Goal: Information Seeking & Learning: Learn about a topic

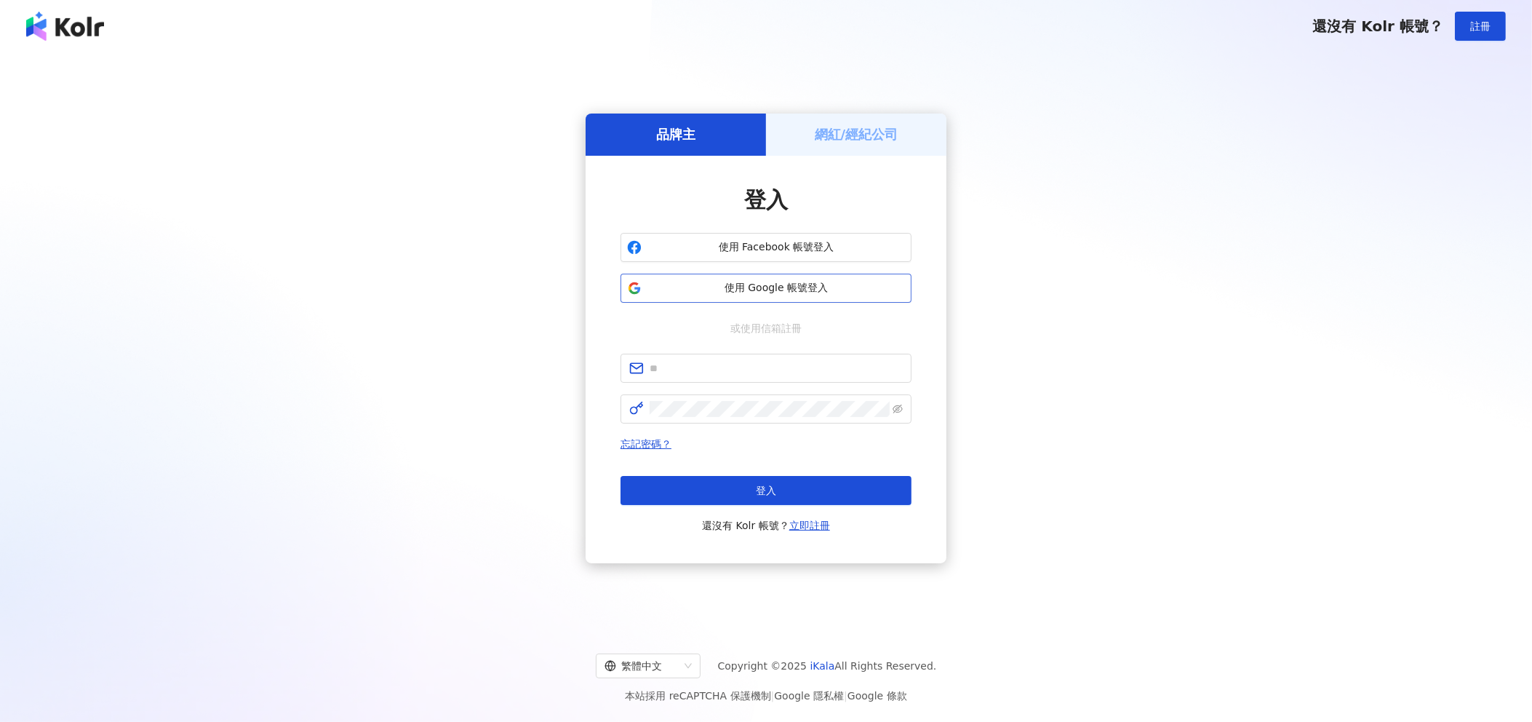
click at [759, 294] on span "使用 Google 帳號登入" at bounding box center [775, 288] width 257 height 15
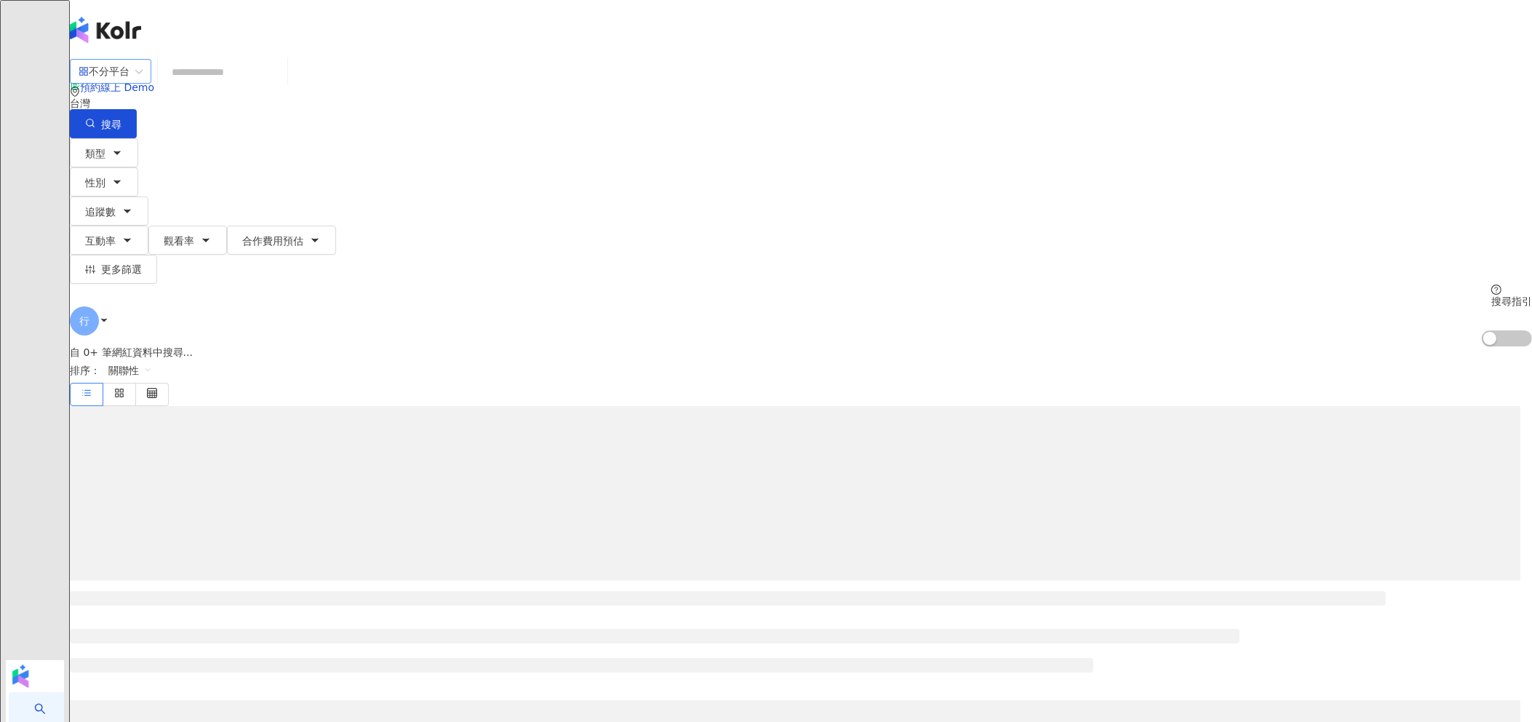
click at [143, 83] on span "不分平台" at bounding box center [111, 71] width 64 height 23
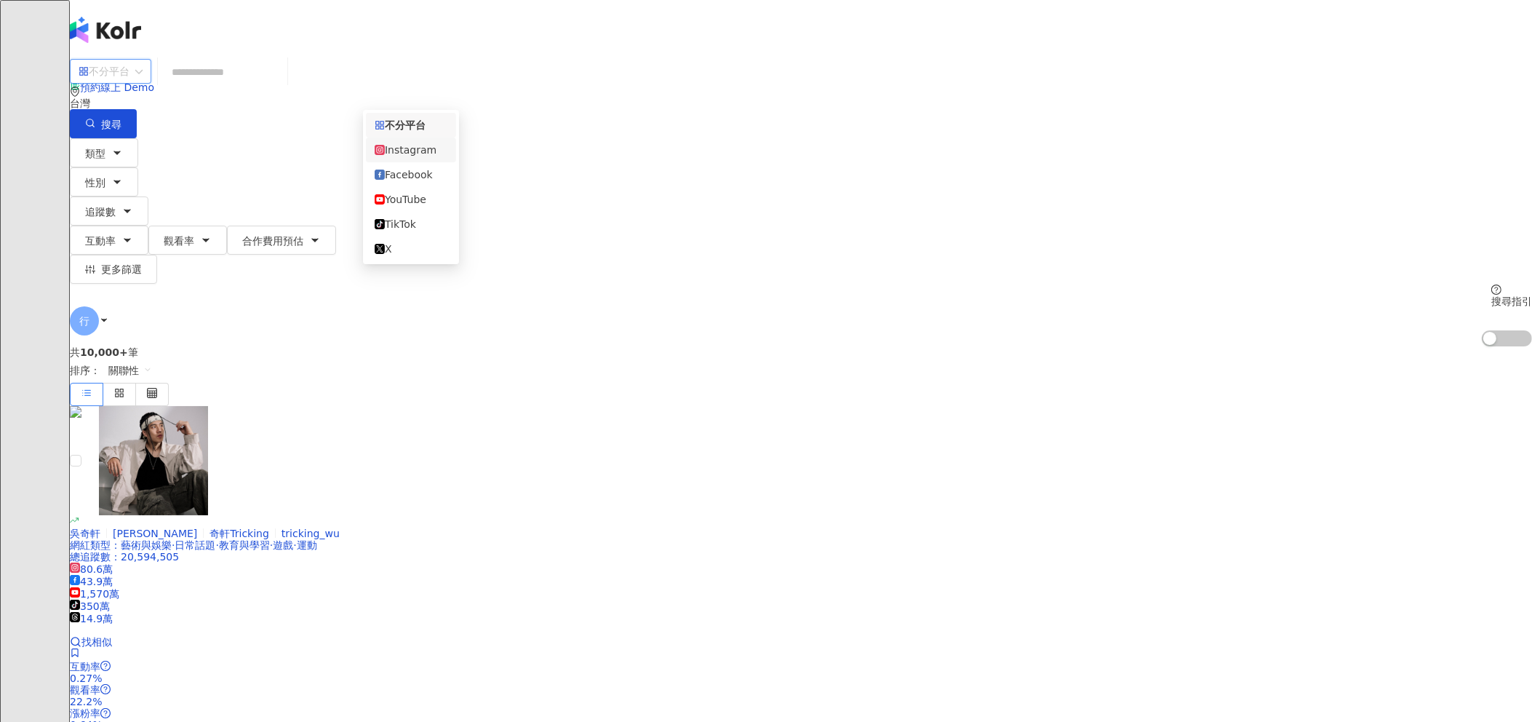
click at [434, 153] on div "Instagram" at bounding box center [411, 150] width 73 height 16
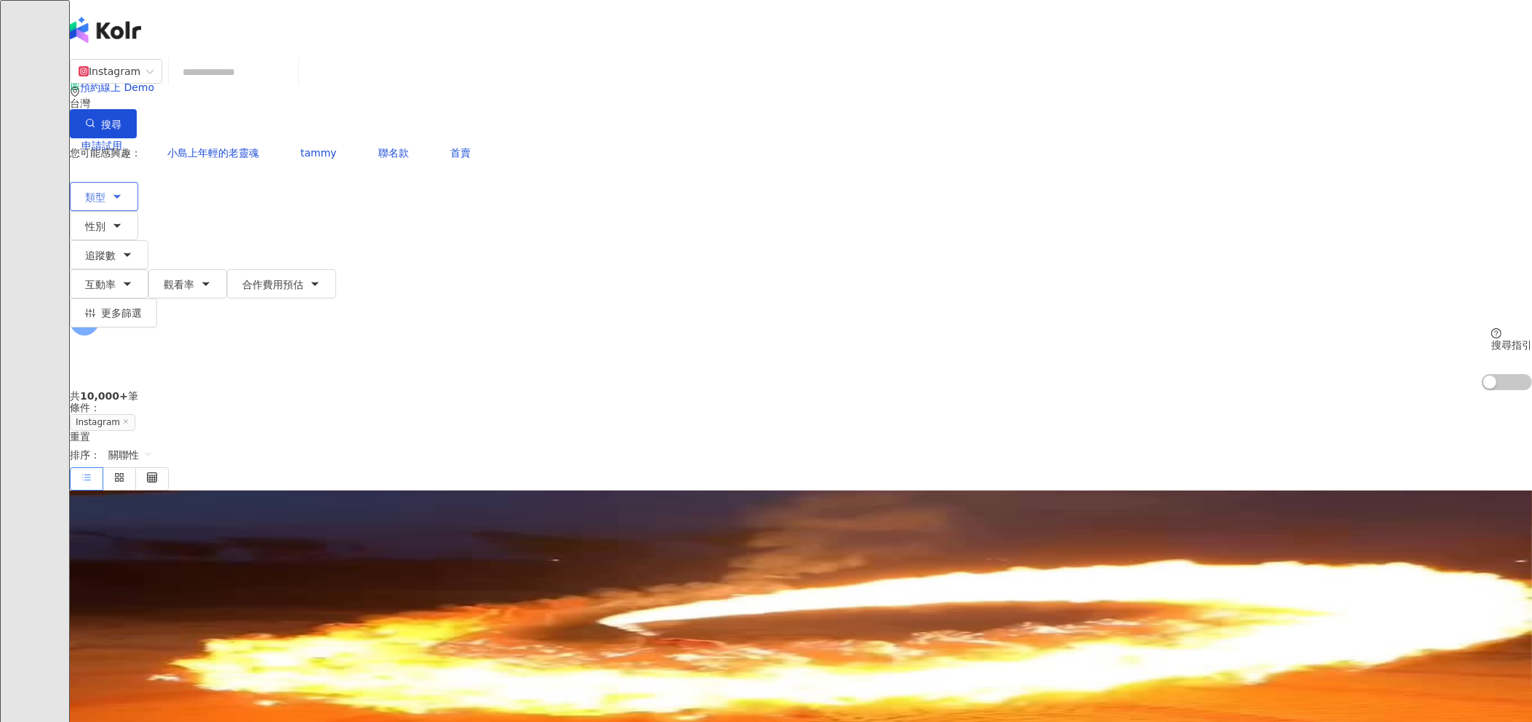
click at [123, 191] on icon "button" at bounding box center [117, 197] width 12 height 12
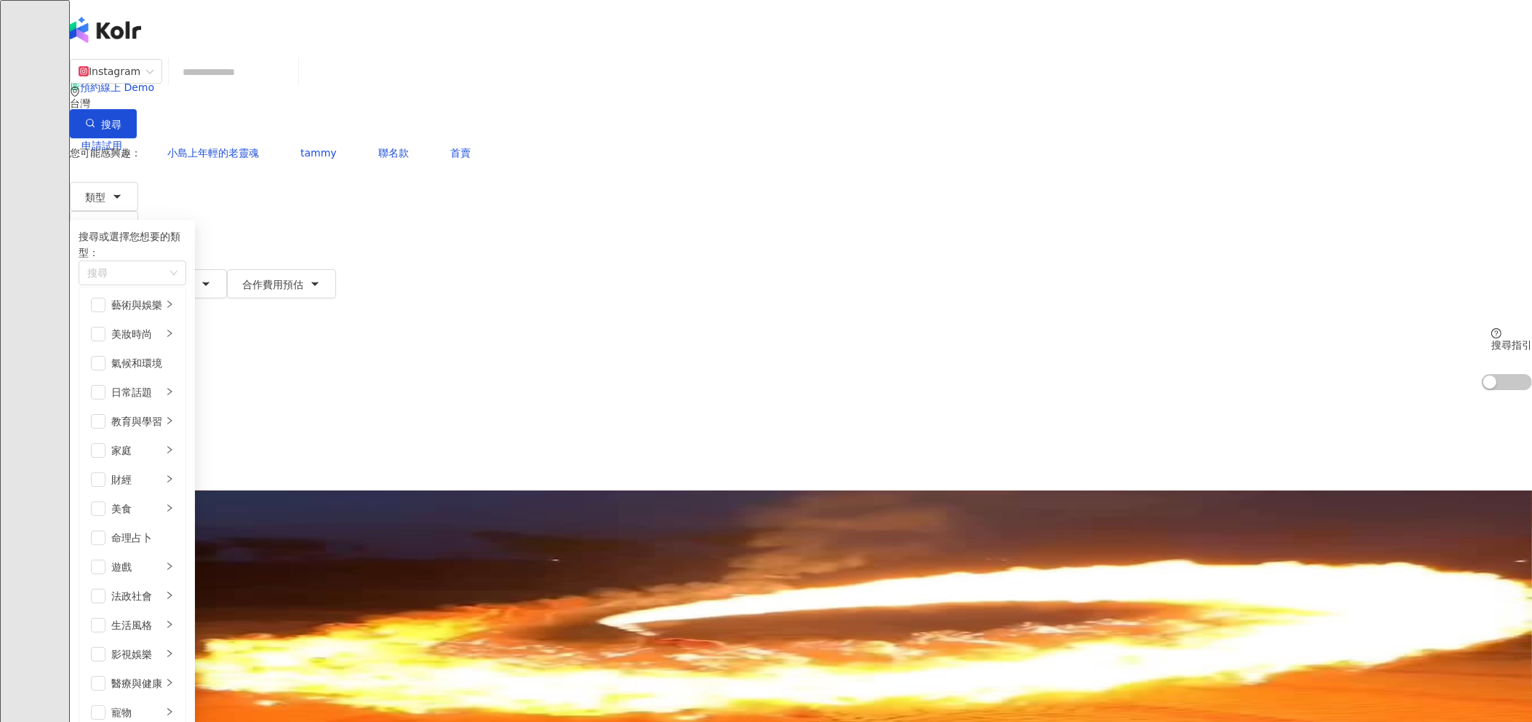
click at [80, 89] on icon "environment" at bounding box center [75, 92] width 10 height 10
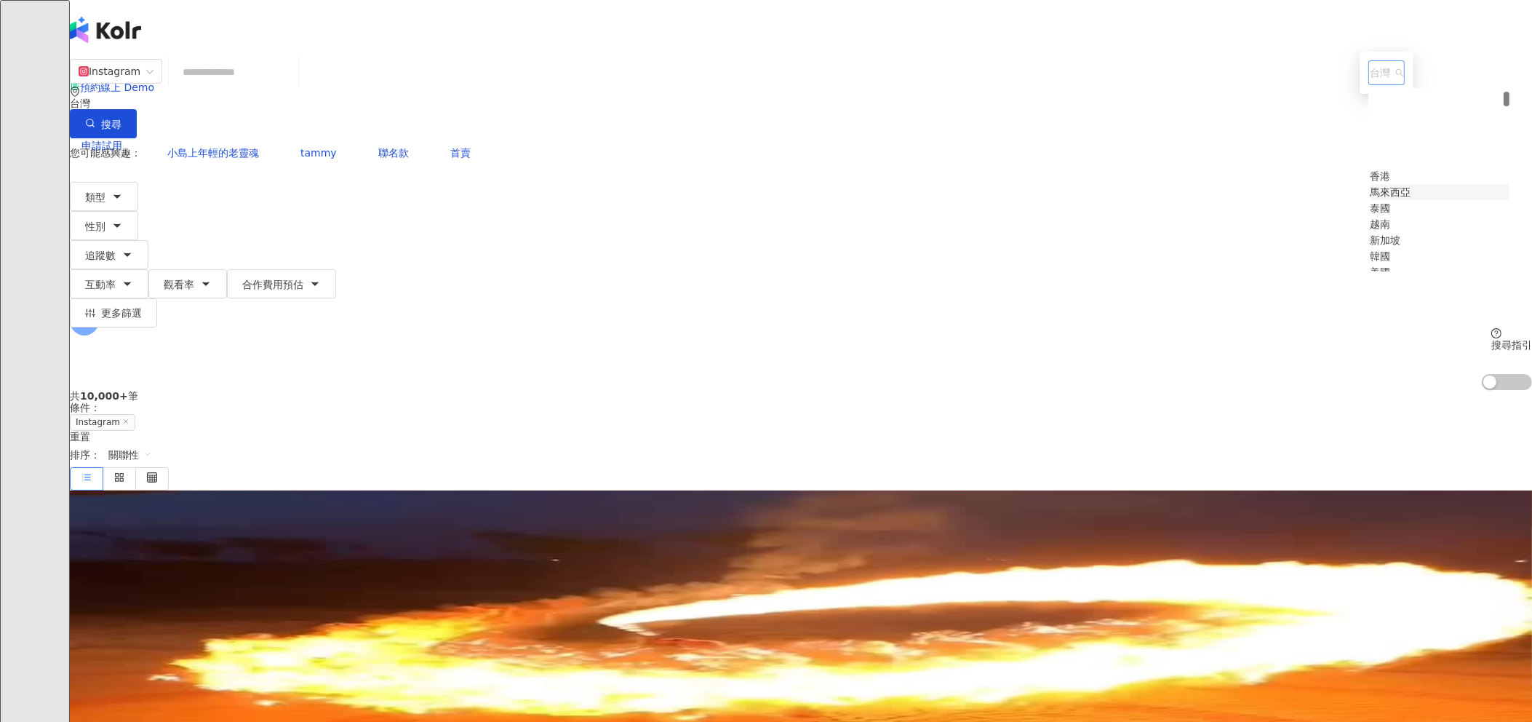
scroll to position [91, 0]
click at [1370, 157] on div "新加坡" at bounding box center [1385, 149] width 31 height 16
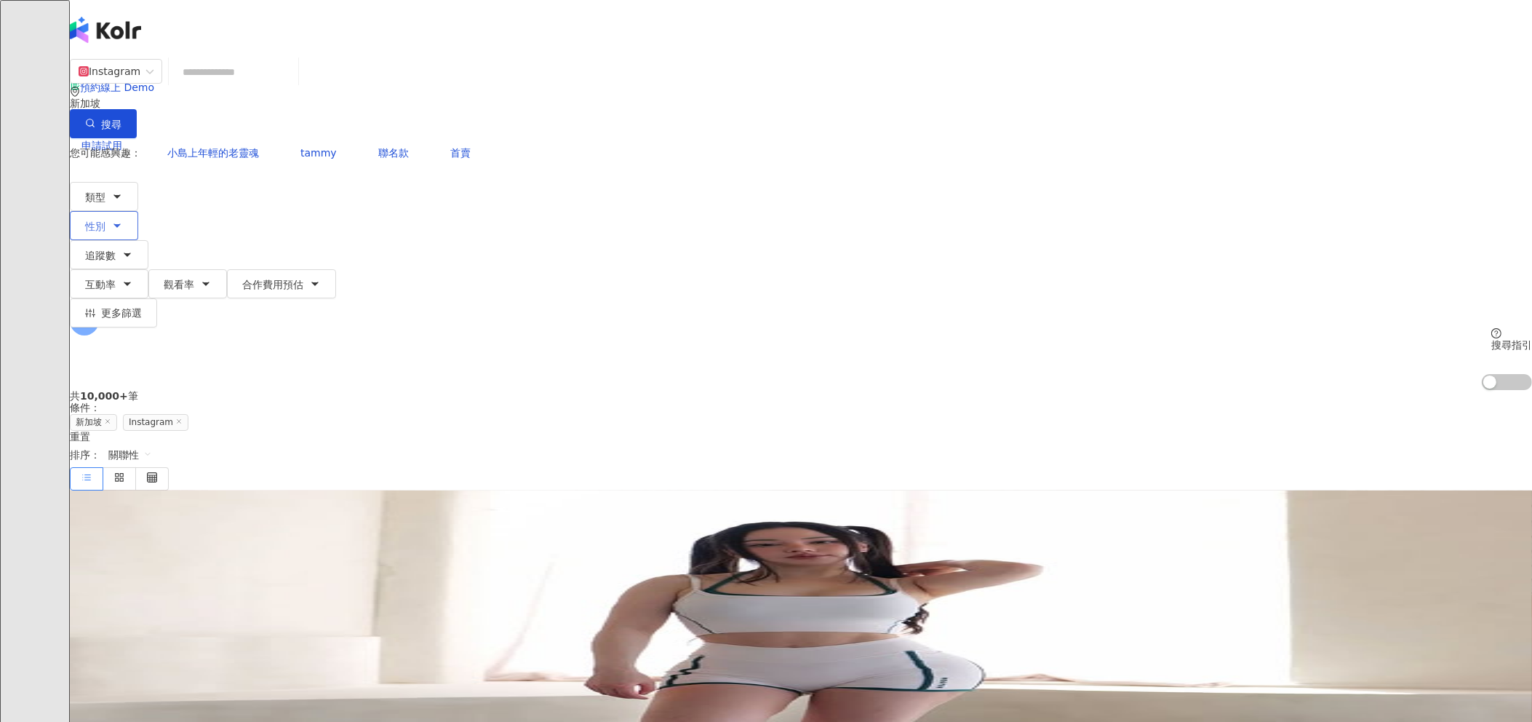
click at [123, 220] on icon "button" at bounding box center [117, 226] width 12 height 12
click at [148, 240] on button "追蹤數" at bounding box center [109, 254] width 79 height 29
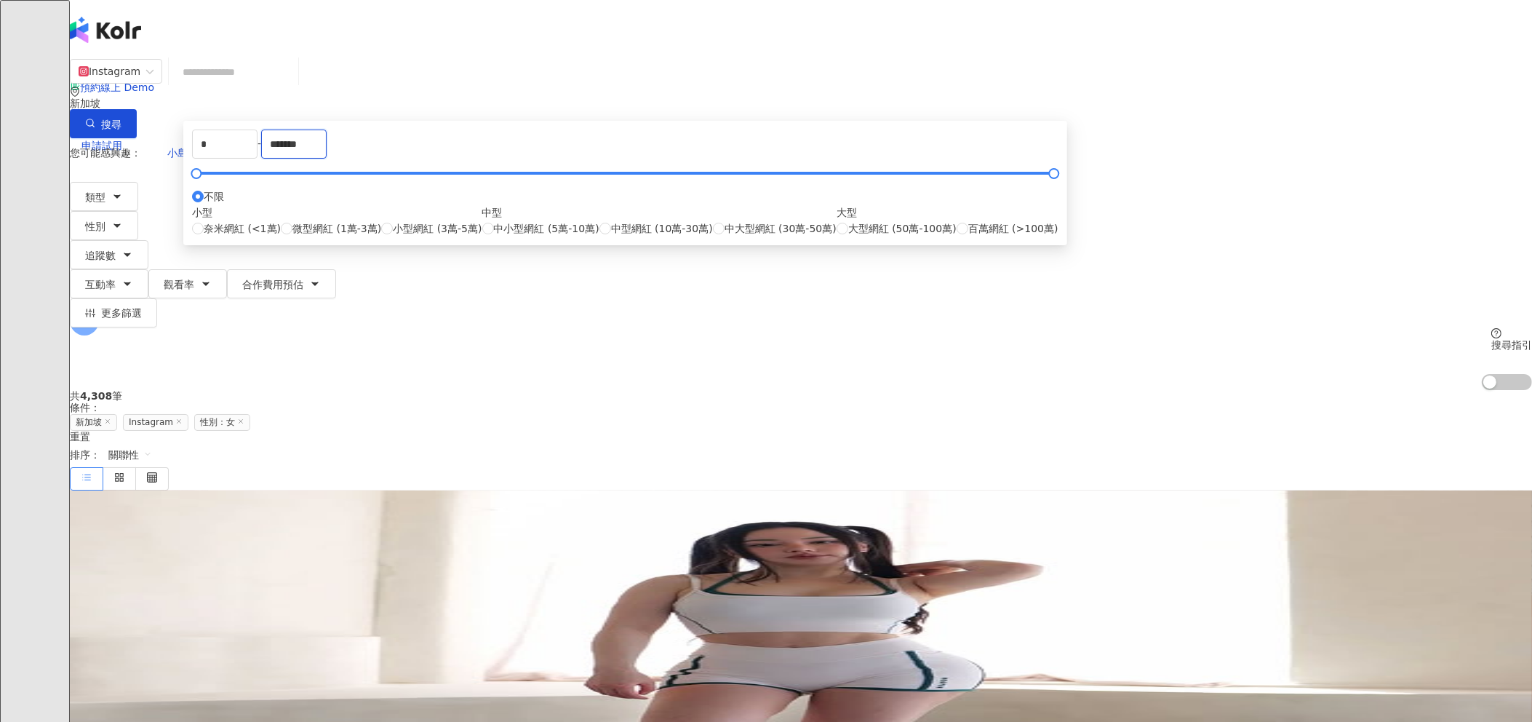
drag, startPoint x: 723, startPoint y: 222, endPoint x: 710, endPoint y: 222, distance: 13.1
click at [710, 222] on div "* - ******* 不限 小型 奈米網紅 (<1萬) 微型網紅 (1萬-3萬) 小型網紅 (3萬-5萬) 中型 中小型網紅 (5萬-10萬) 中型網紅 (…" at bounding box center [625, 182] width 866 height 107
type input "*"
type input "*****"
drag, startPoint x: 590, startPoint y: 224, endPoint x: 479, endPoint y: 219, distance: 110.7
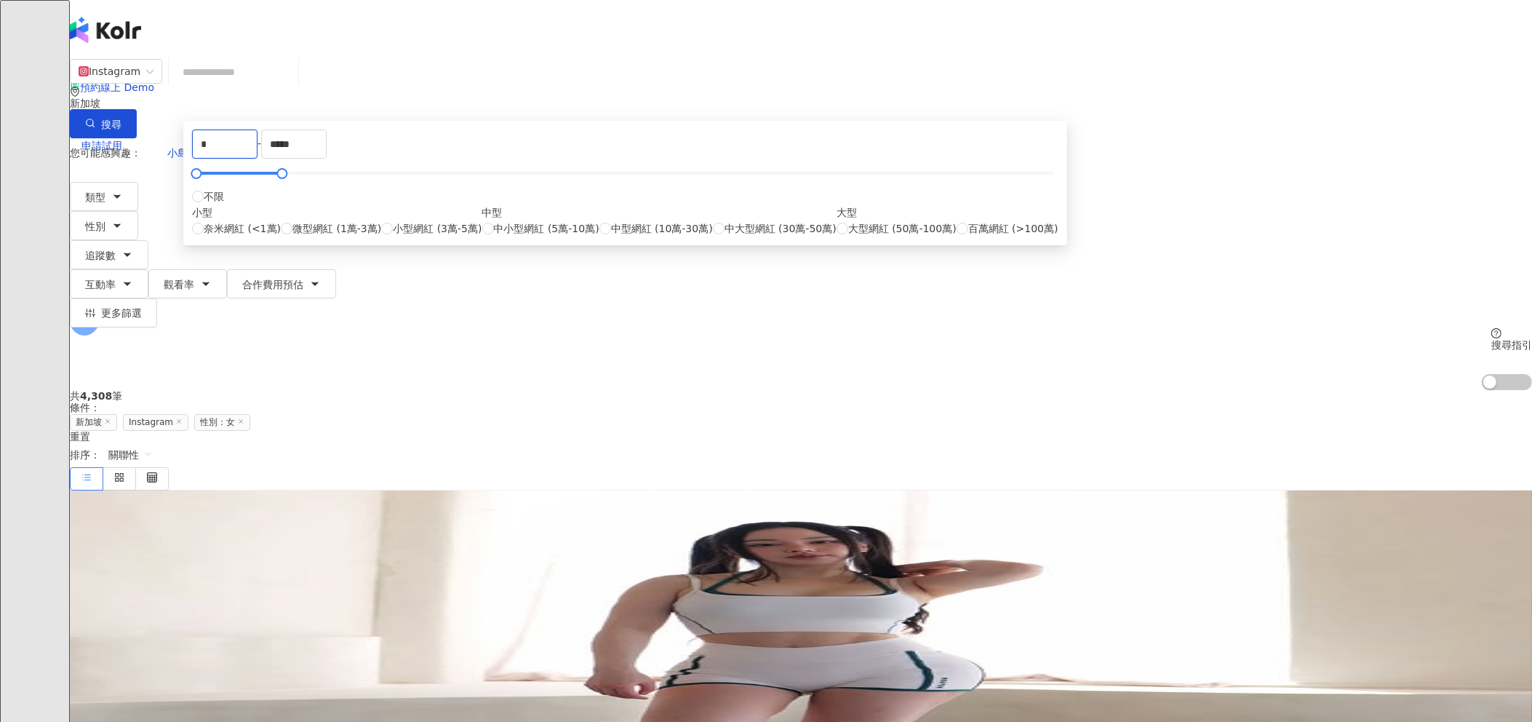
type input "*****"
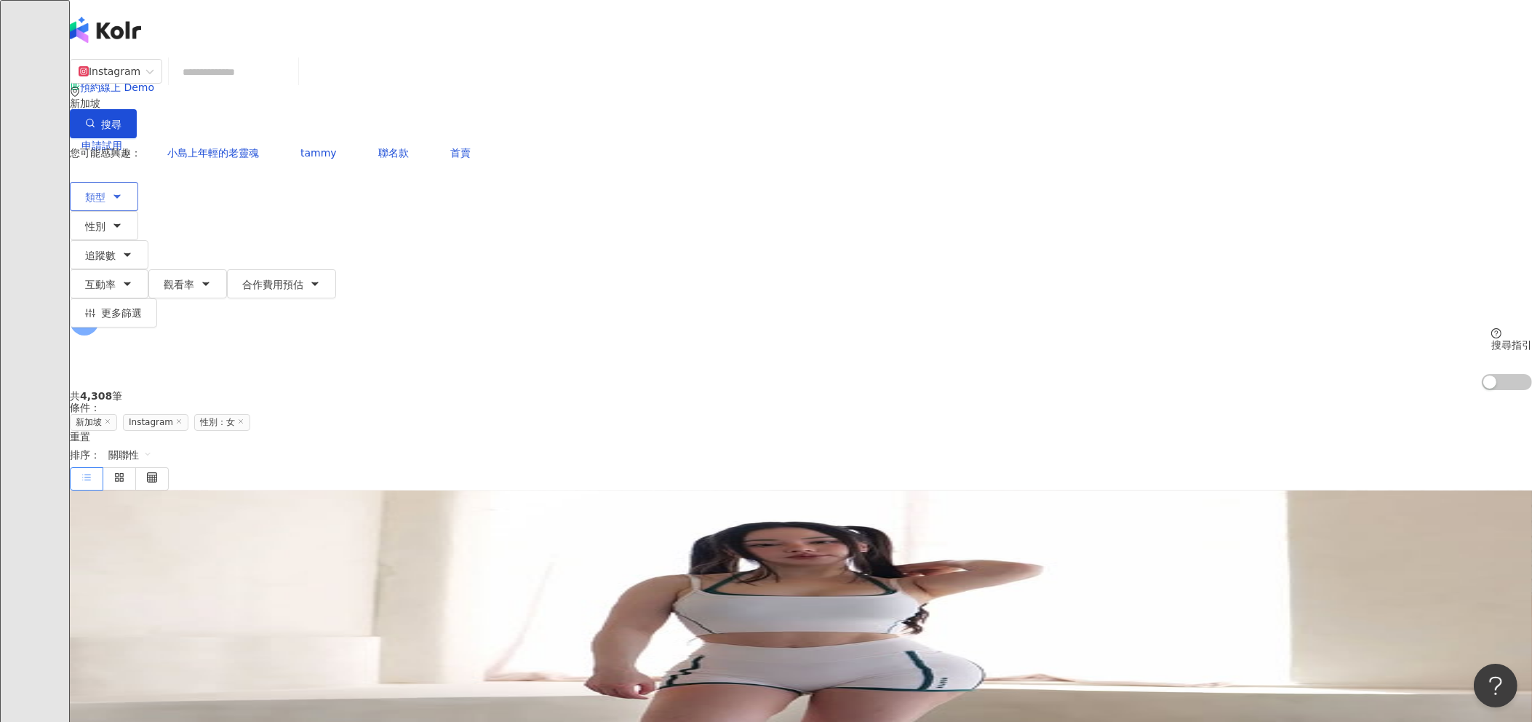
click at [138, 182] on button "類型" at bounding box center [104, 196] width 68 height 29
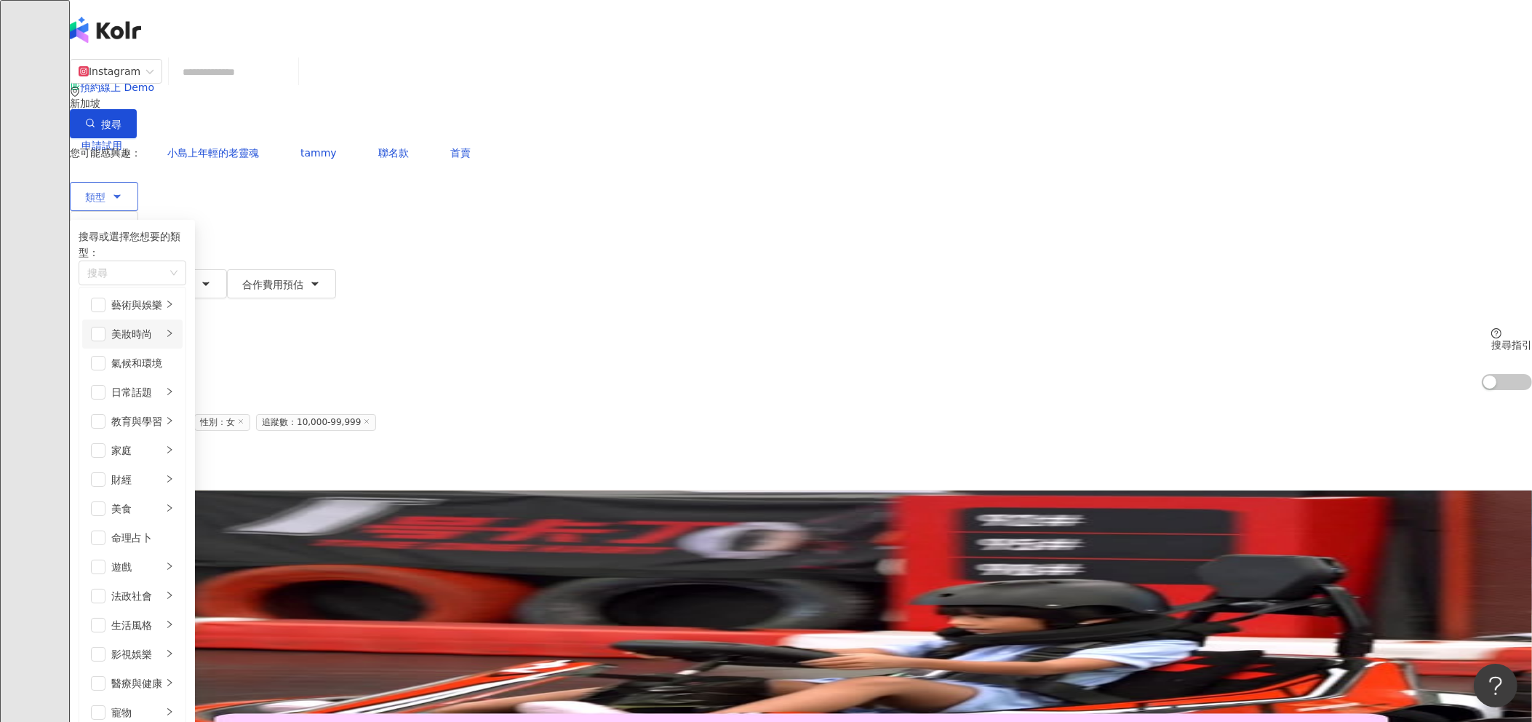
click at [174, 329] on icon "right" at bounding box center [169, 333] width 9 height 9
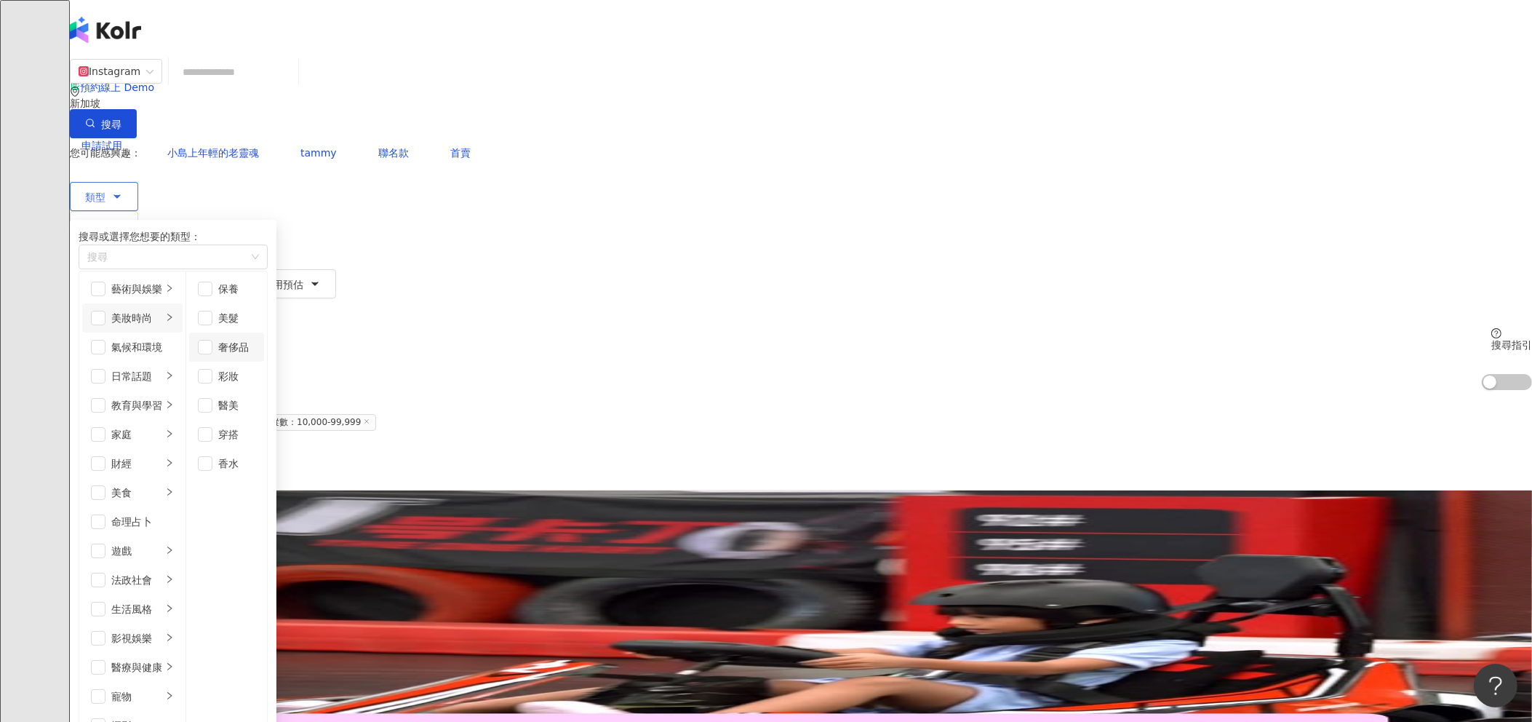
scroll to position [9, 0]
click at [105, 319] on span "button" at bounding box center [98, 318] width 15 height 15
click at [1105, 147] on div "您可能感興趣： 小島上年輕的老靈魂 tammy 聯名款 首賣 類型 搜尋或選擇您想要的類型： 美妝時尚 藝術與娛樂 美妝時尚 氣候和環境 日常話題 教育與學習…" at bounding box center [801, 264] width 1462 height 252
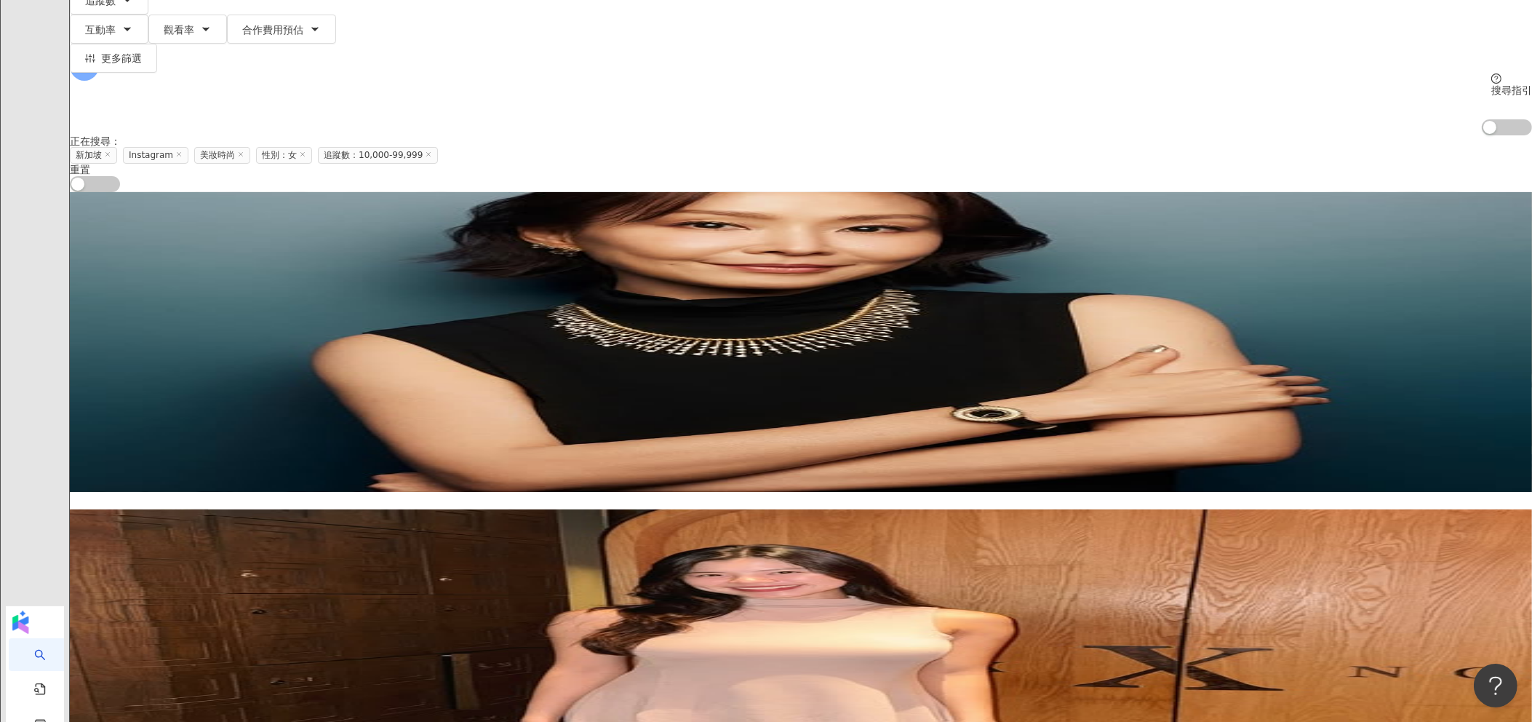
scroll to position [364, 0]
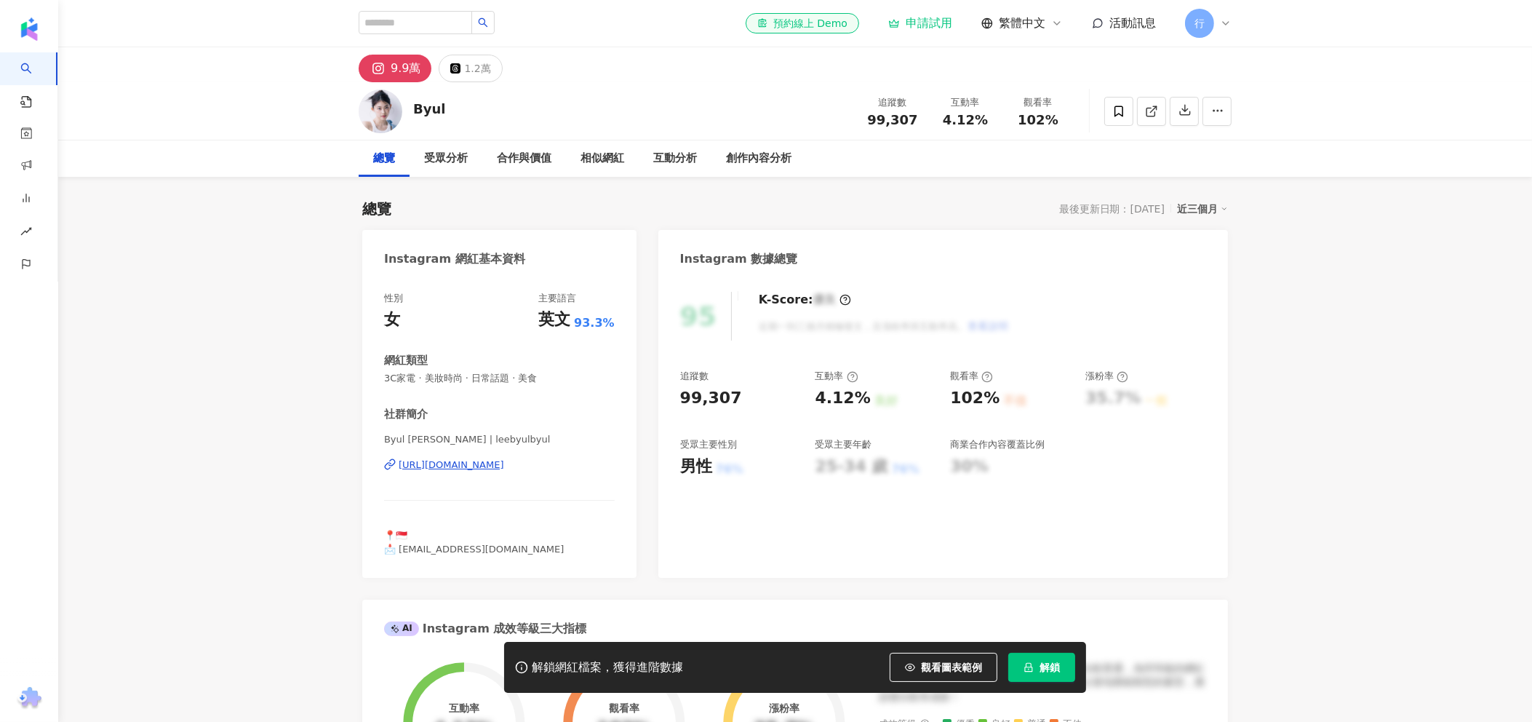
click at [463, 463] on div "[URL][DOMAIN_NAME]" at bounding box center [451, 464] width 105 height 13
